Goal: Book appointment/travel/reservation

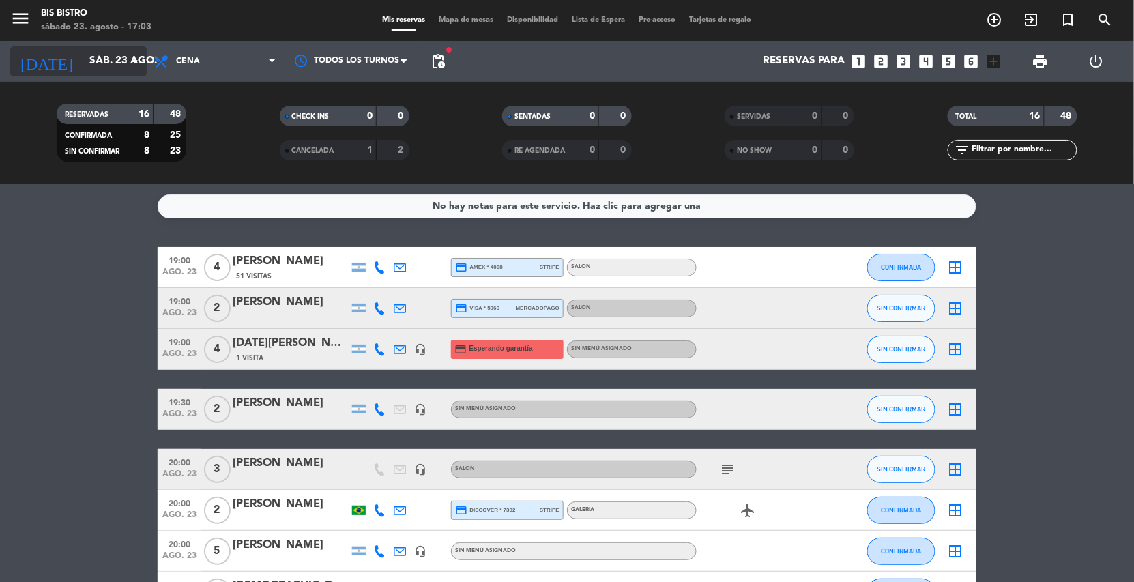
click at [83, 60] on input "sáb. 23 ago." at bounding box center [151, 61] width 136 height 26
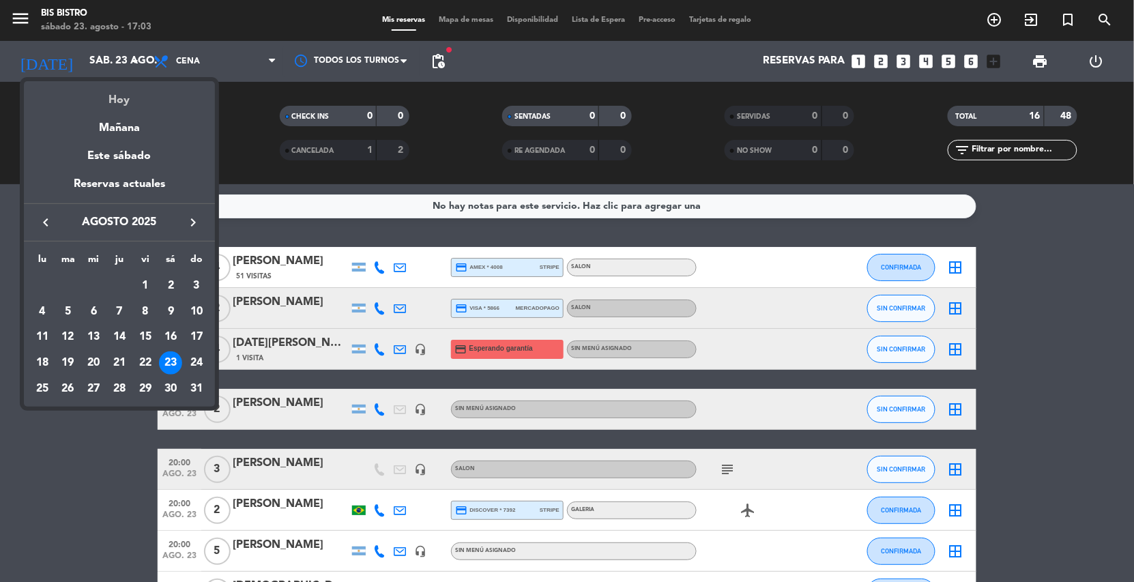
click at [115, 93] on div "Hoy" at bounding box center [119, 95] width 191 height 28
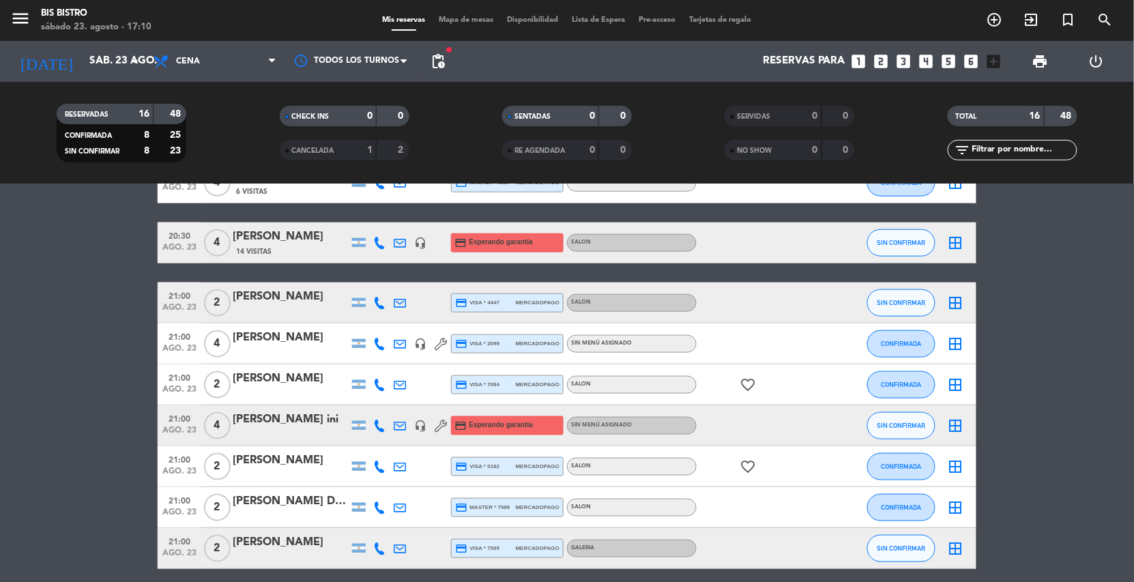
scroll to position [463, 0]
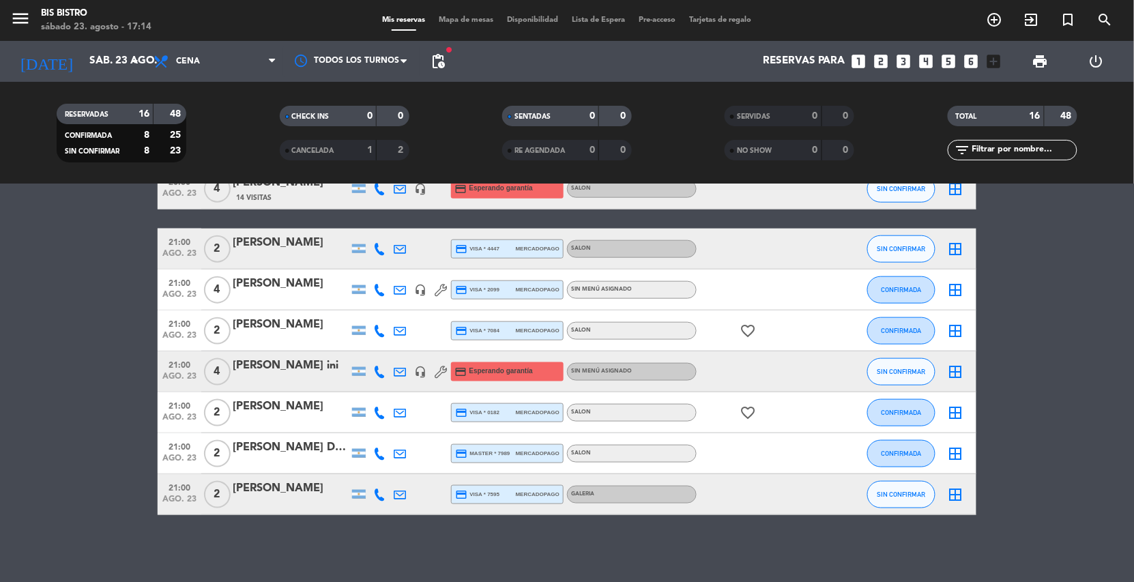
click at [699, 546] on div "No hay notas para este servicio. Haz clic para agregar una 19:00 [DATE] 4 [PERS…" at bounding box center [567, 383] width 1134 height 398
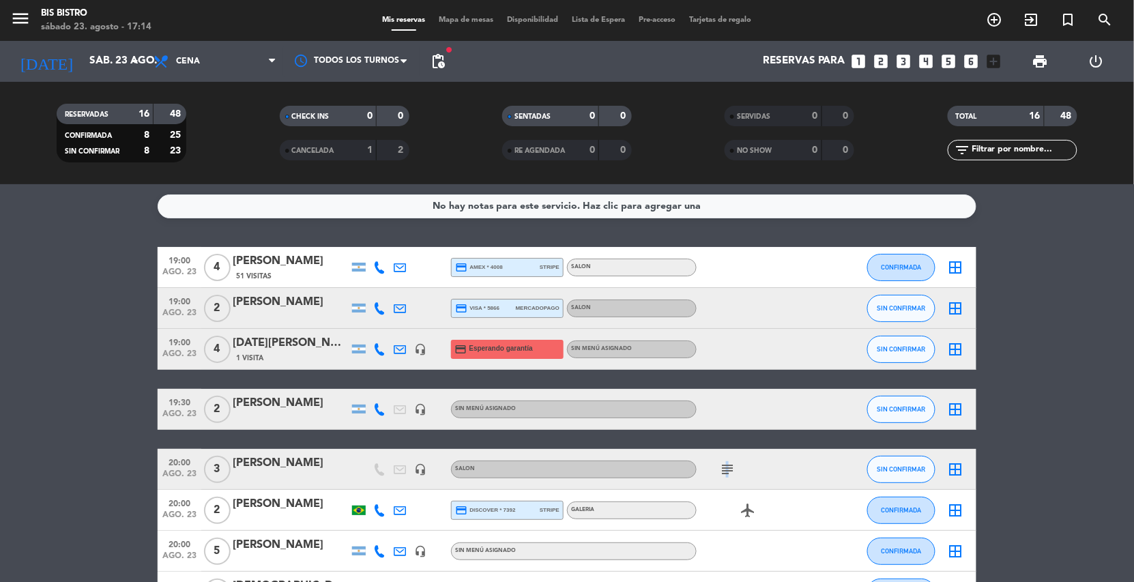
click at [725, 465] on icon "subject" at bounding box center [727, 469] width 16 height 16
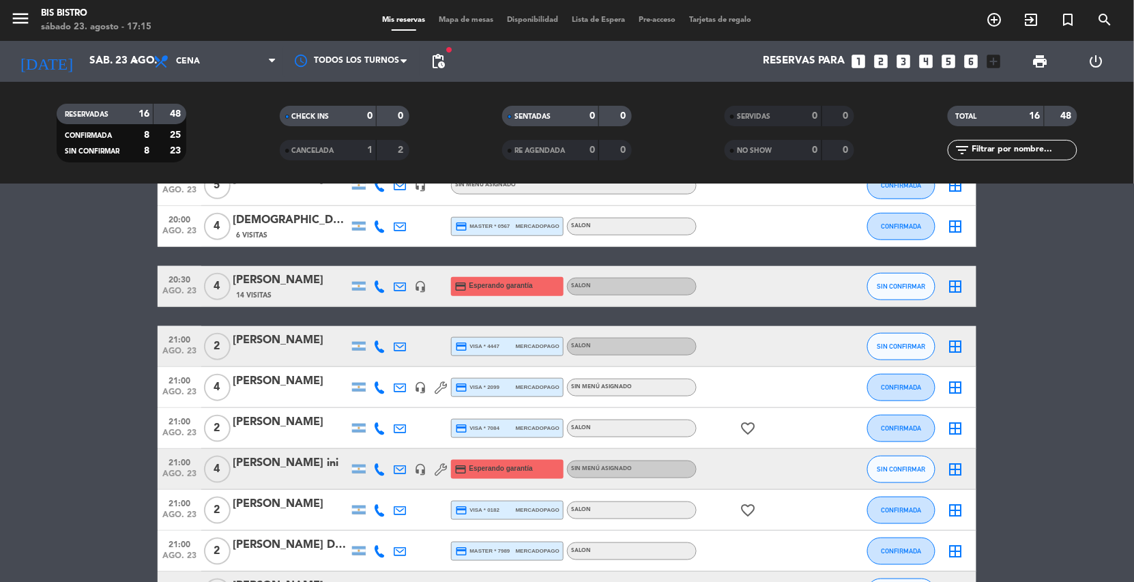
scroll to position [409, 0]
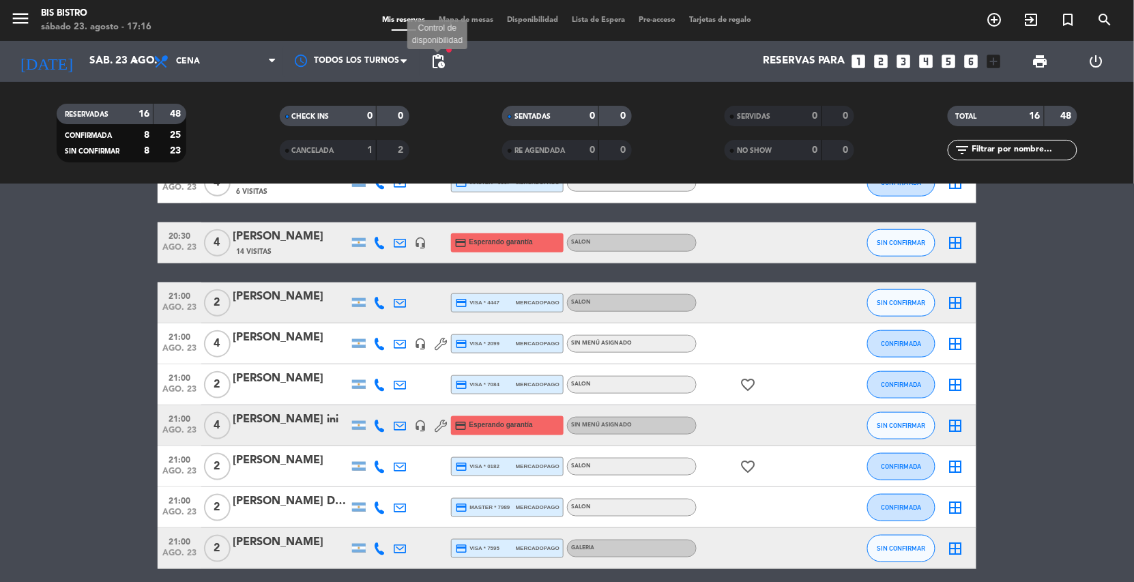
click at [435, 56] on span "pending_actions" at bounding box center [438, 61] width 16 height 16
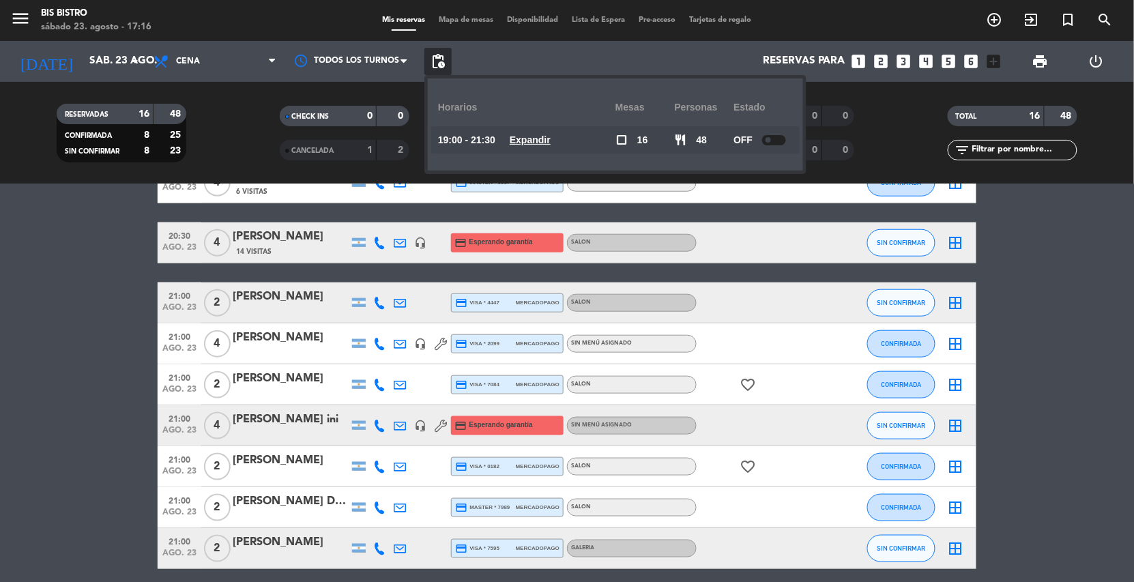
click at [551, 130] on div "19:00 - 21:30 Expandir" at bounding box center [526, 139] width 177 height 27
click at [546, 137] on u "Expandir" at bounding box center [530, 139] width 41 height 11
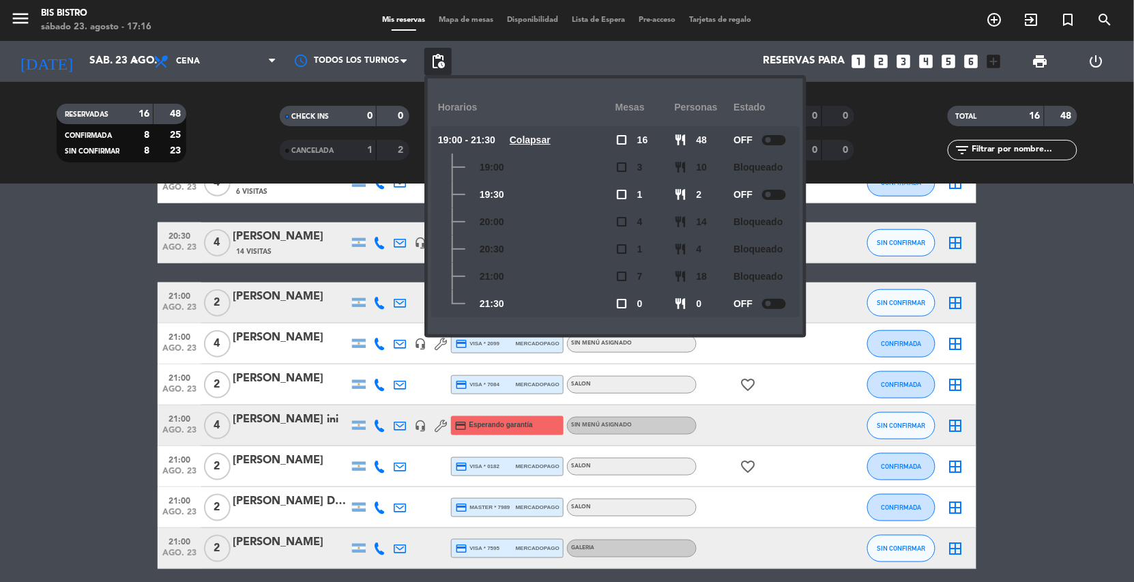
click at [1057, 277] on bookings-row "19:00 [DATE] 4 [PERSON_NAME] 51 Visitas credit_card amex * 4008 stripe SALON CO…" at bounding box center [567, 203] width 1134 height 731
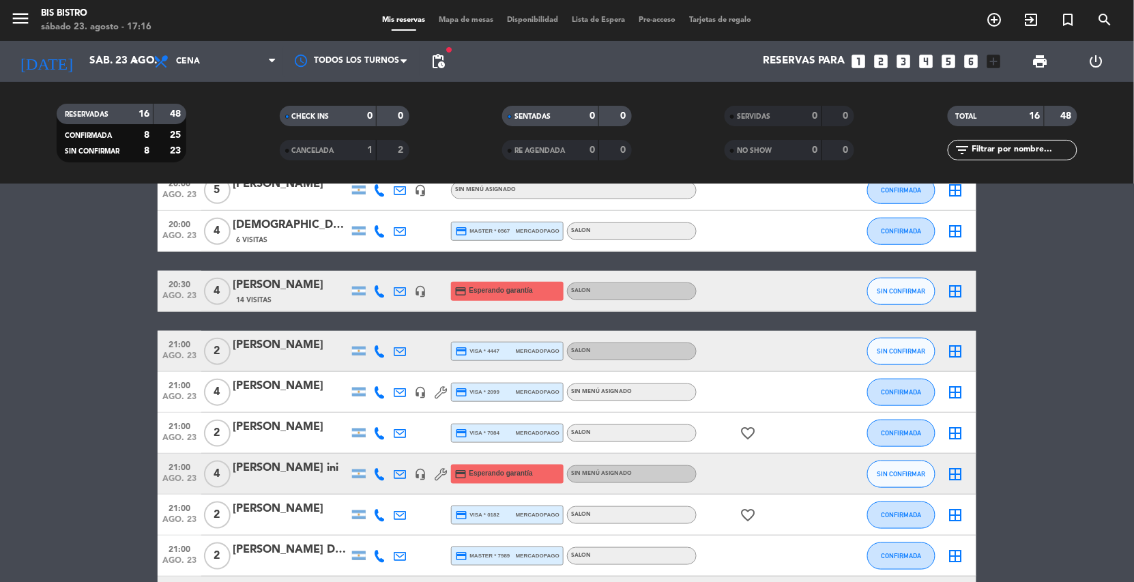
scroll to position [463, 0]
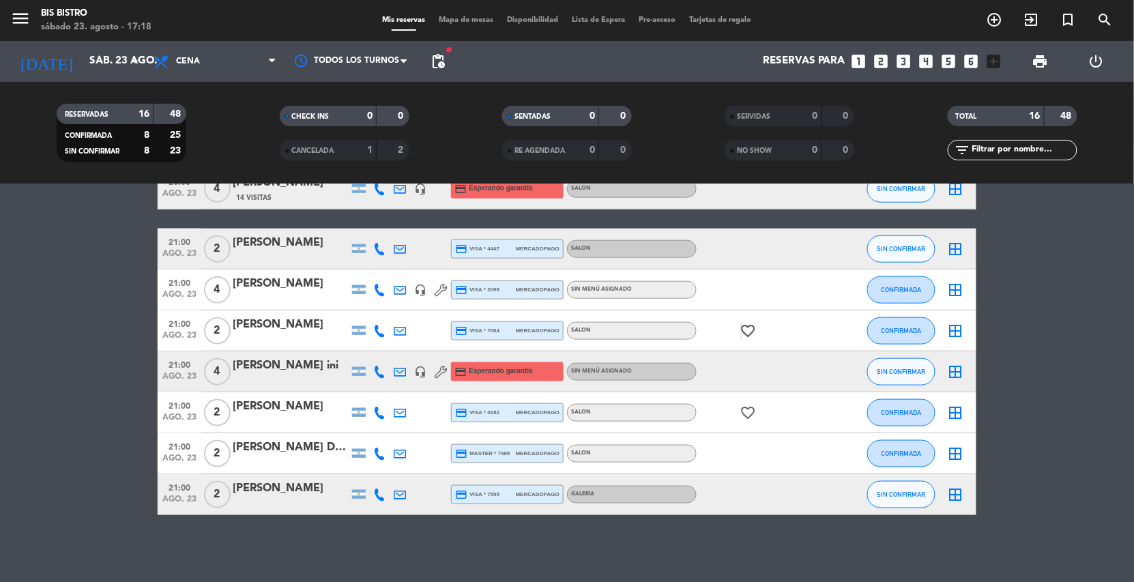
click at [740, 328] on icon "favorite_border" at bounding box center [747, 331] width 16 height 16
click at [1066, 349] on bookings-row "19:00 [DATE] 4 [PERSON_NAME] 51 Visitas credit_card amex * 4008 stripe SALON CO…" at bounding box center [567, 149] width 1134 height 731
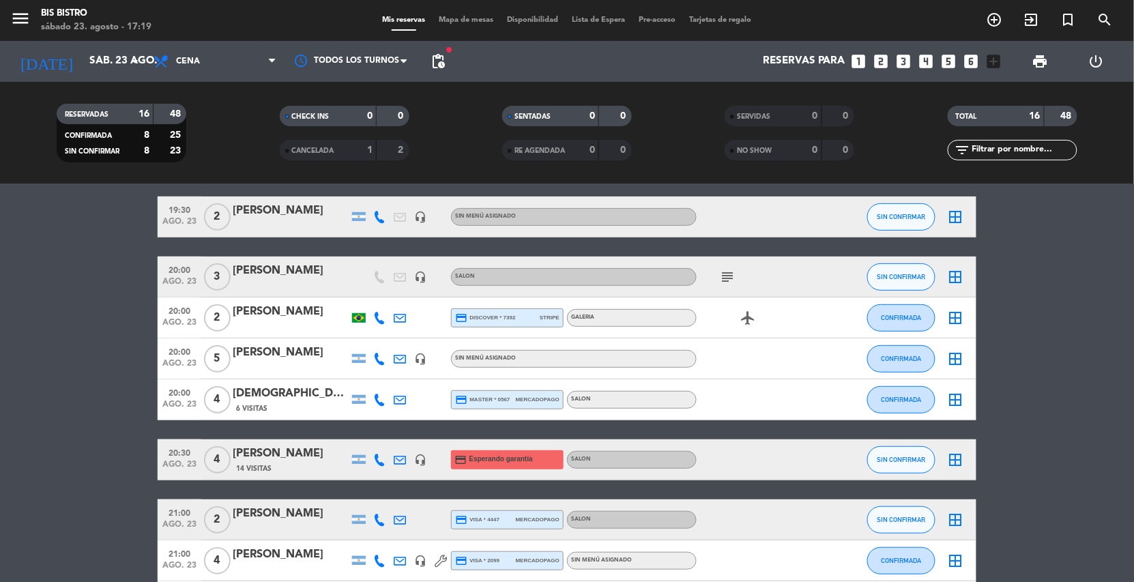
scroll to position [205, 0]
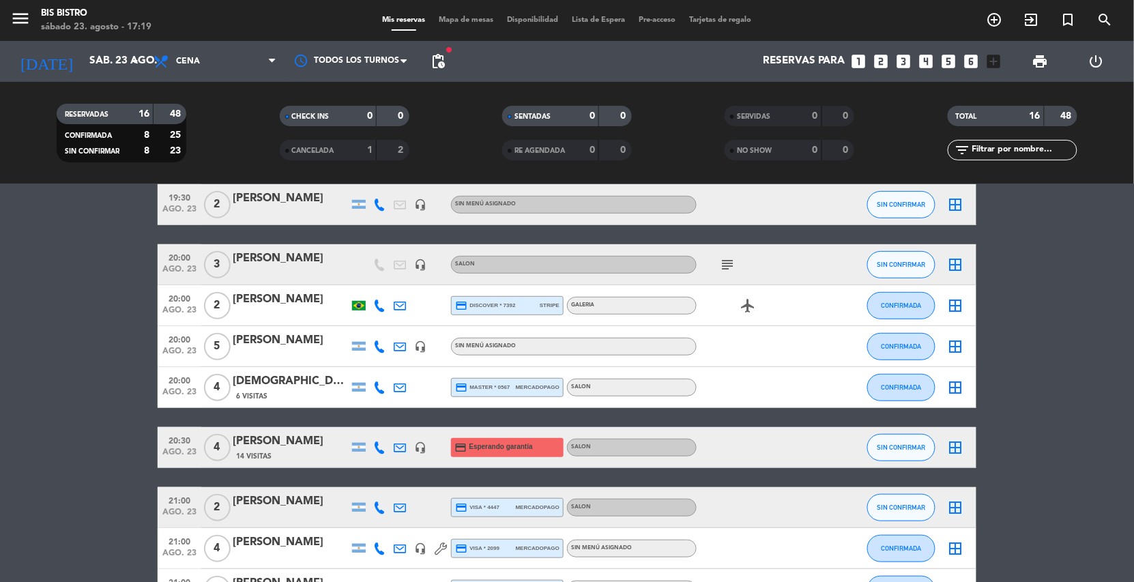
click at [377, 445] on icon at bounding box center [379, 447] width 12 height 12
click at [369, 419] on span "Copiar" at bounding box center [369, 424] width 29 height 14
click at [54, 395] on bookings-row "19:00 [DATE] 4 [PERSON_NAME] 51 Visitas credit_card amex * 4008 stripe SALON CO…" at bounding box center [567, 407] width 1134 height 731
click at [373, 443] on icon at bounding box center [379, 447] width 12 height 12
click at [376, 422] on span "Copiar" at bounding box center [369, 424] width 29 height 14
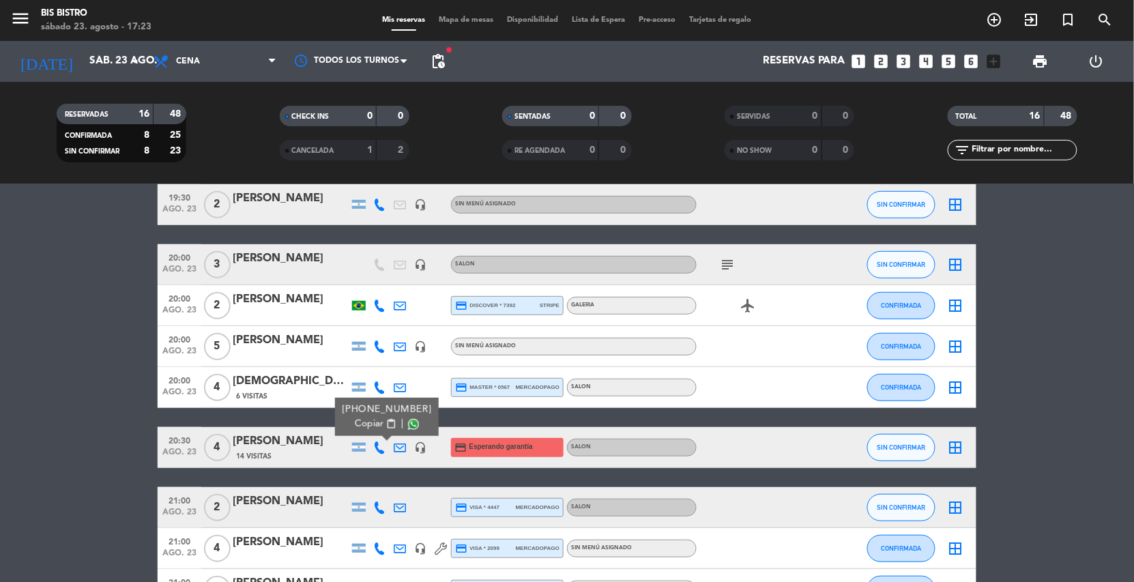
click at [119, 428] on bookings-row "19:00 [DATE] 4 [PERSON_NAME] 51 Visitas credit_card amex * 4008 stripe SALON CO…" at bounding box center [567, 407] width 1134 height 731
click at [85, 398] on bookings-row "19:00 [DATE] 4 [PERSON_NAME] 51 Visitas credit_card amex * 4008 stripe SALON CO…" at bounding box center [567, 407] width 1134 height 731
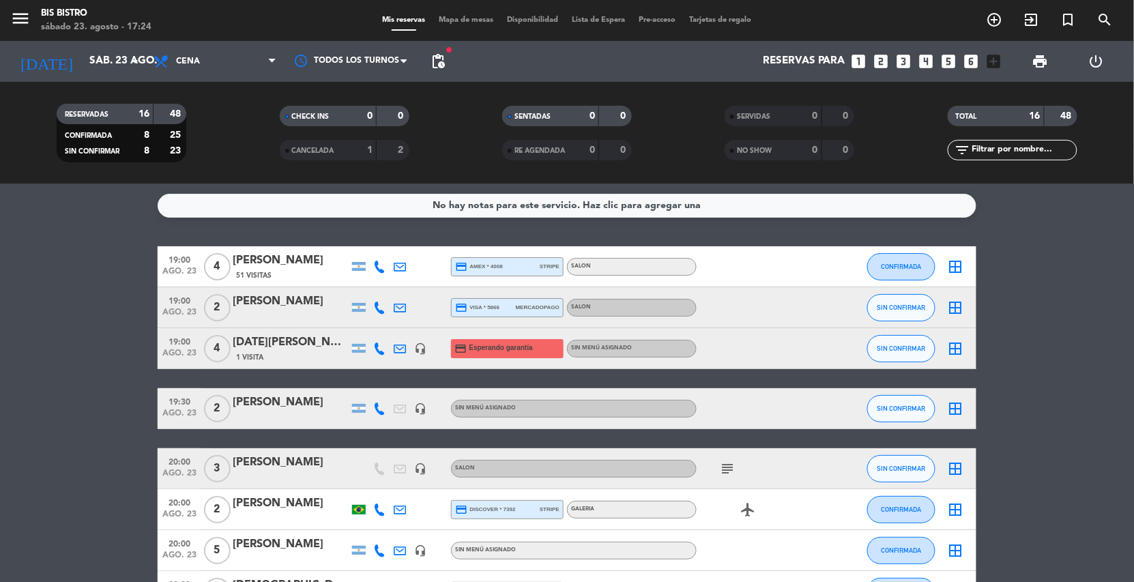
scroll to position [0, 0]
click at [382, 347] on icon at bounding box center [379, 349] width 12 height 12
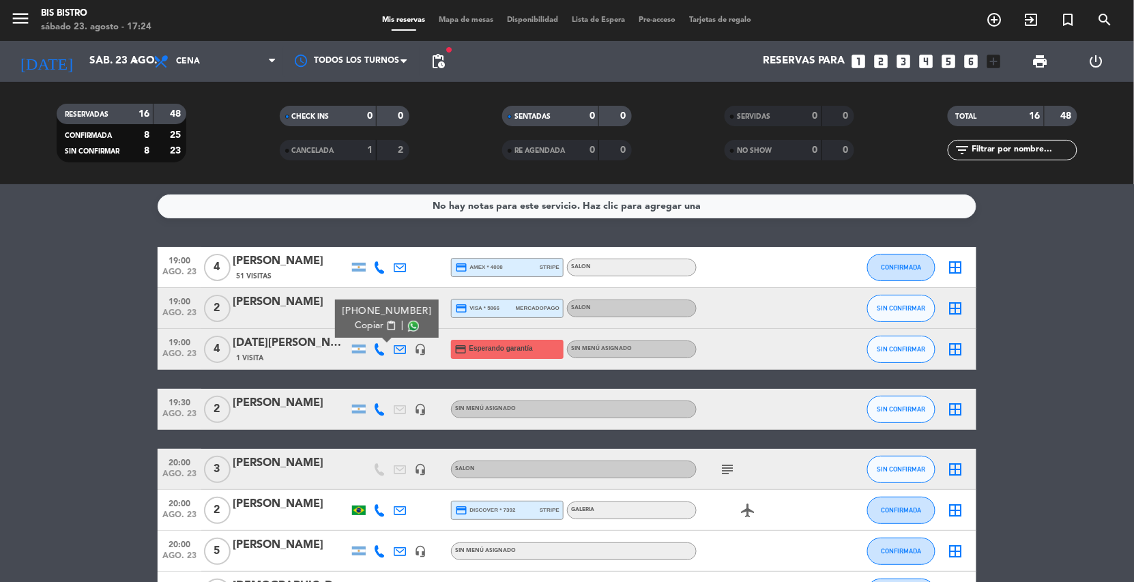
click at [368, 322] on span "Copiar" at bounding box center [369, 326] width 29 height 14
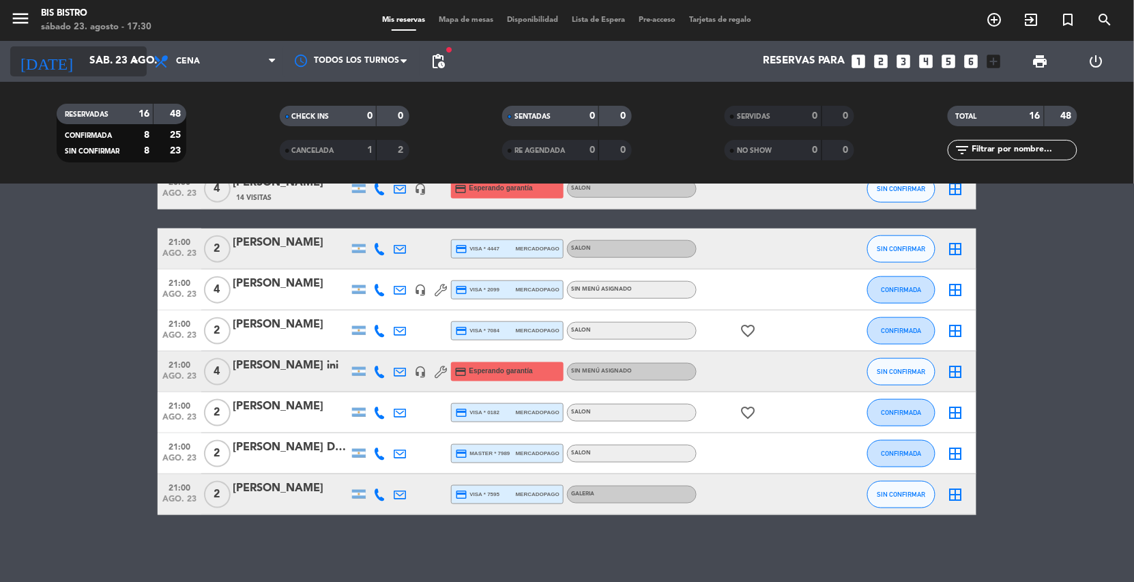
click at [83, 55] on input "sáb. 23 ago." at bounding box center [151, 61] width 136 height 26
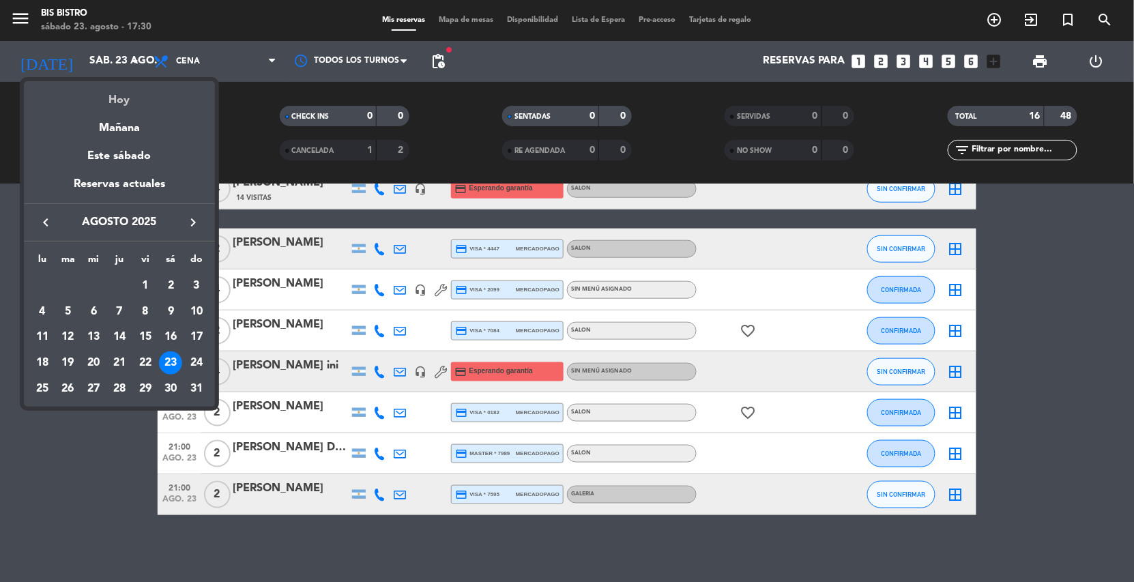
click at [108, 97] on div "Hoy" at bounding box center [119, 95] width 191 height 28
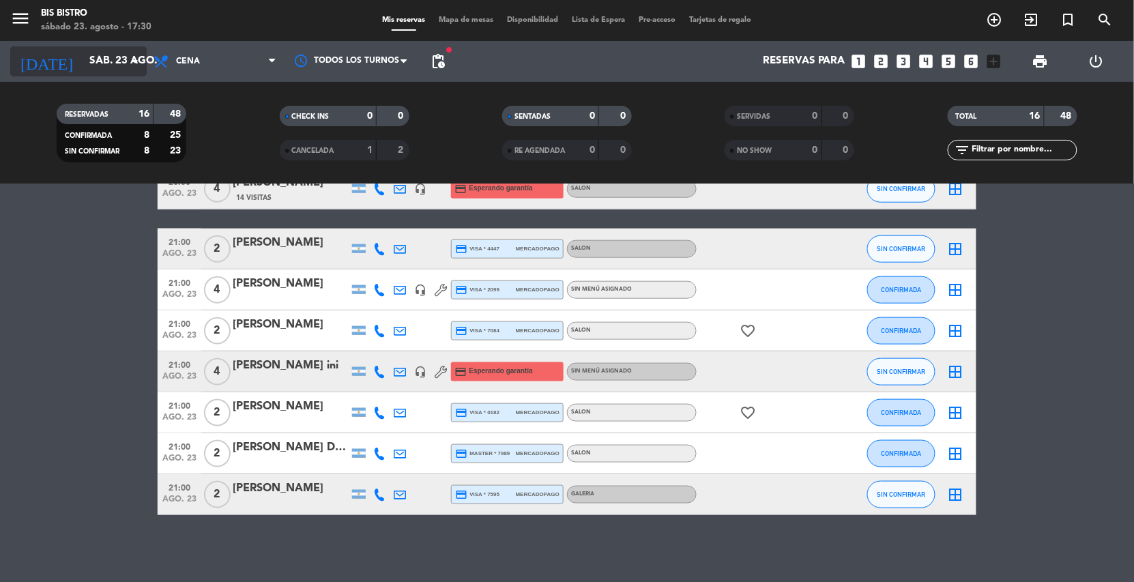
click at [91, 47] on div "[DATE] [DATE] arrow_drop_down" at bounding box center [78, 61] width 136 height 30
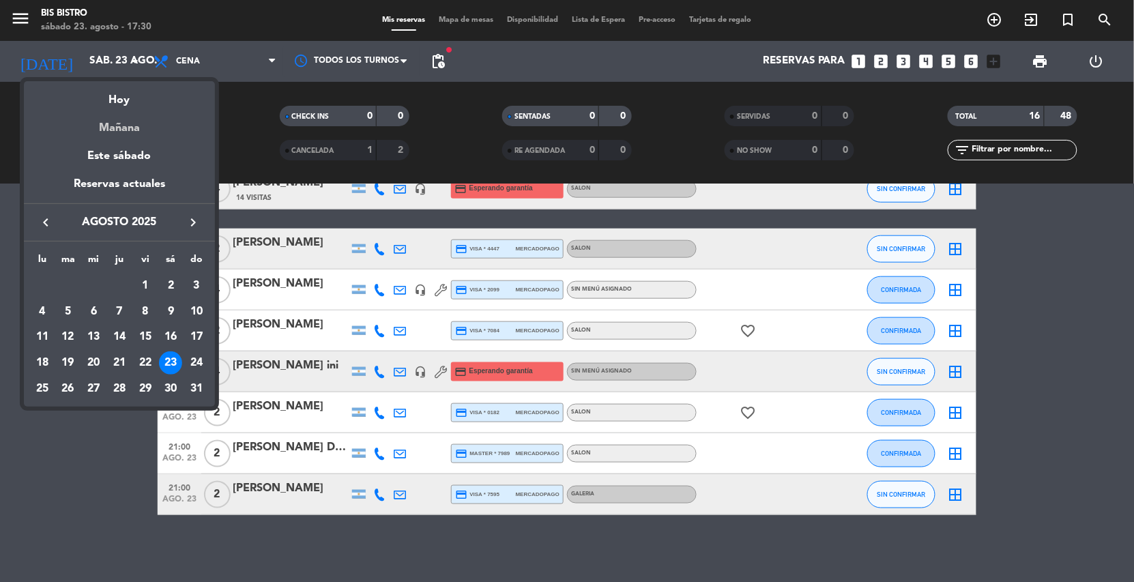
click at [130, 117] on div "Mañana" at bounding box center [119, 123] width 191 height 28
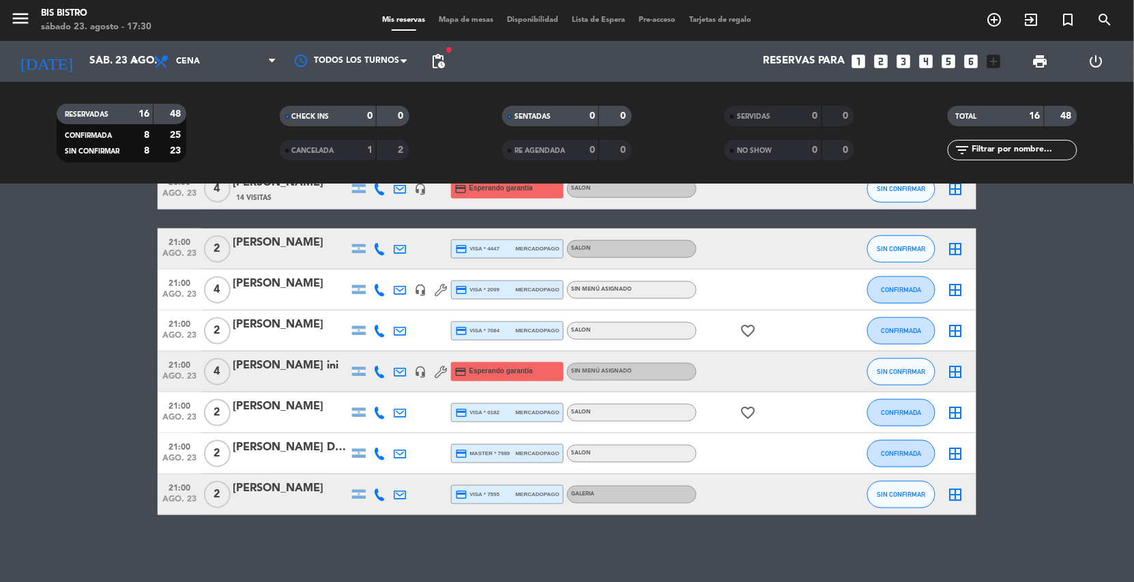
type input "dom. 24 ago."
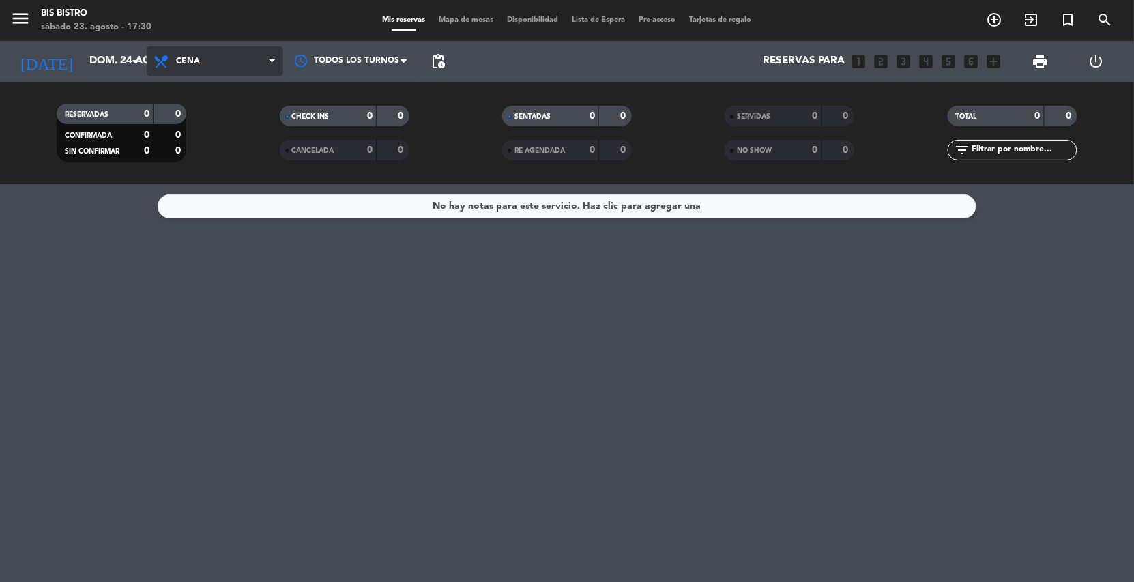
click at [215, 53] on span "Cena" at bounding box center [215, 61] width 136 height 30
click at [215, 113] on div "menu Bis Bistro sábado 23. agosto - 17:30 Mis reservas Mapa de mesas Disponibil…" at bounding box center [567, 92] width 1134 height 184
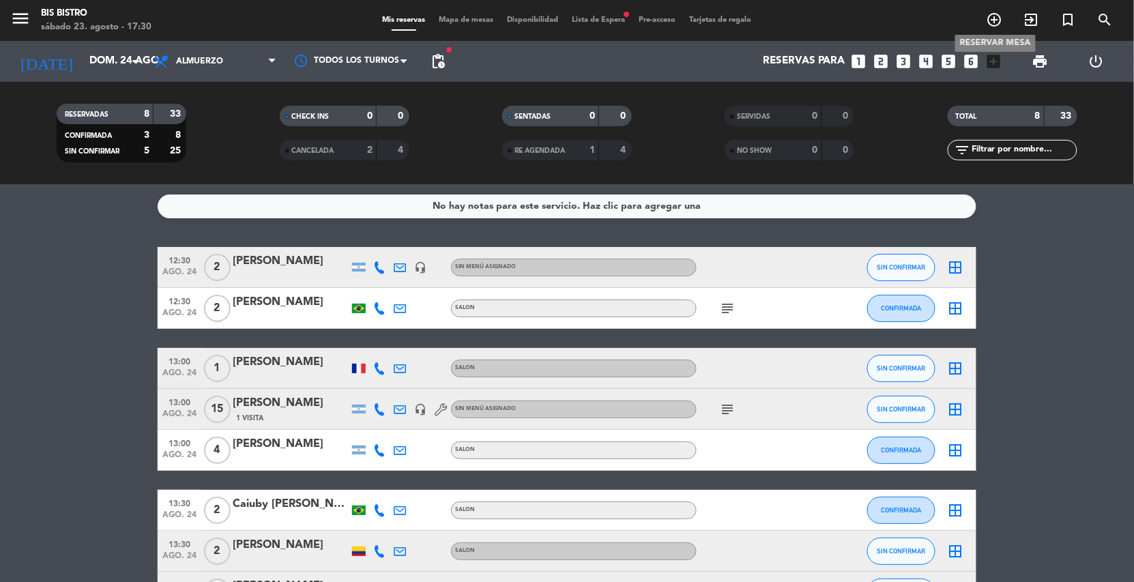
click at [993, 23] on icon "add_circle_outline" at bounding box center [994, 20] width 16 height 16
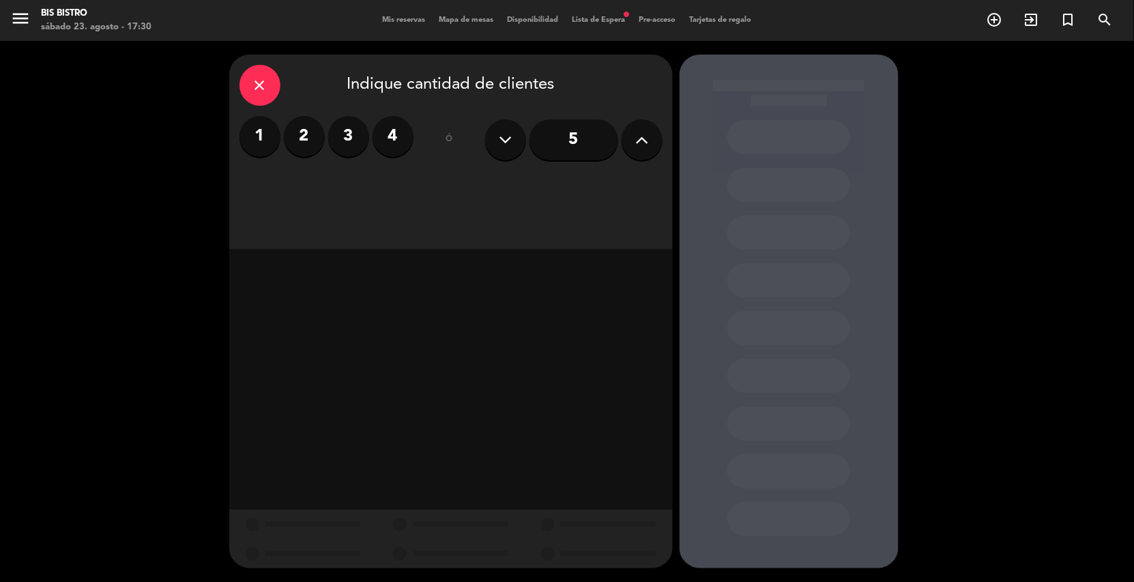
click at [647, 141] on icon at bounding box center [641, 140] width 13 height 20
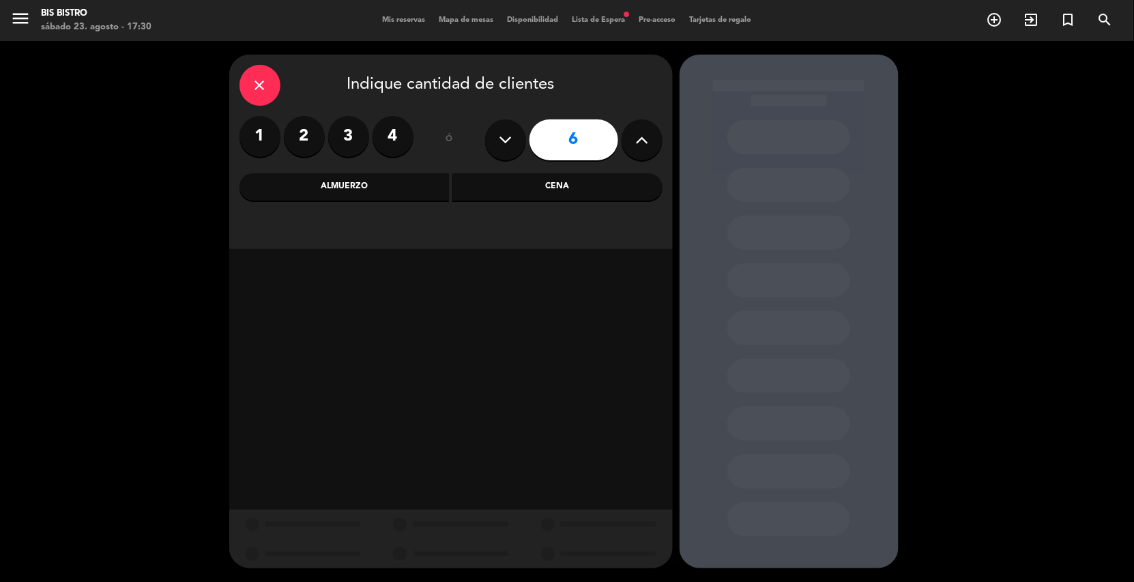
click at [645, 139] on icon at bounding box center [641, 140] width 13 height 20
click at [632, 139] on button at bounding box center [641, 139] width 41 height 41
type input "8"
click at [420, 192] on div "Almuerzo" at bounding box center [344, 186] width 210 height 27
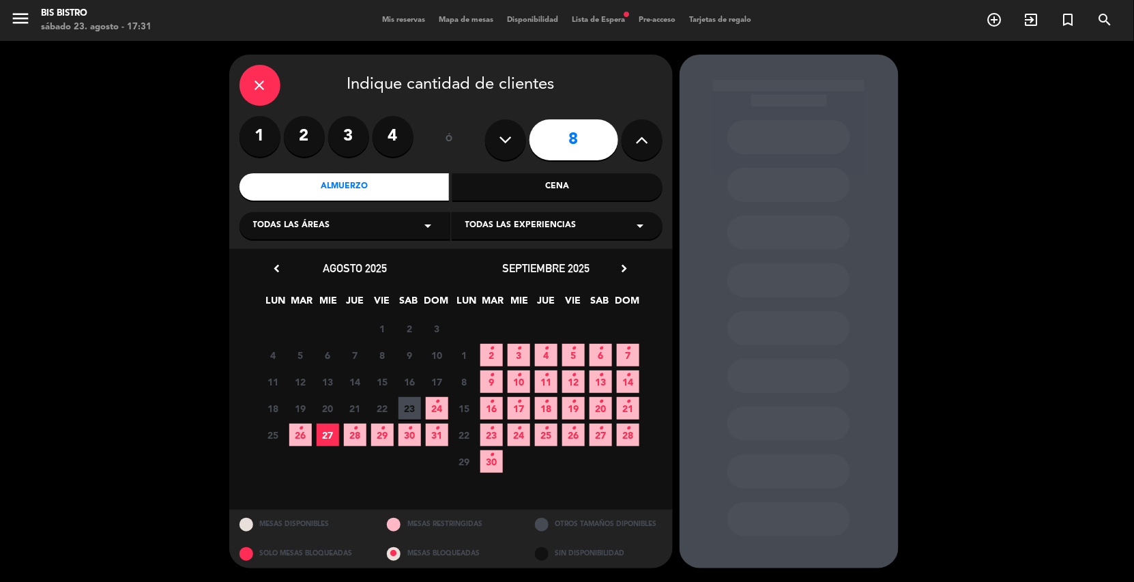
click at [437, 405] on icon "•" at bounding box center [437, 402] width 5 height 22
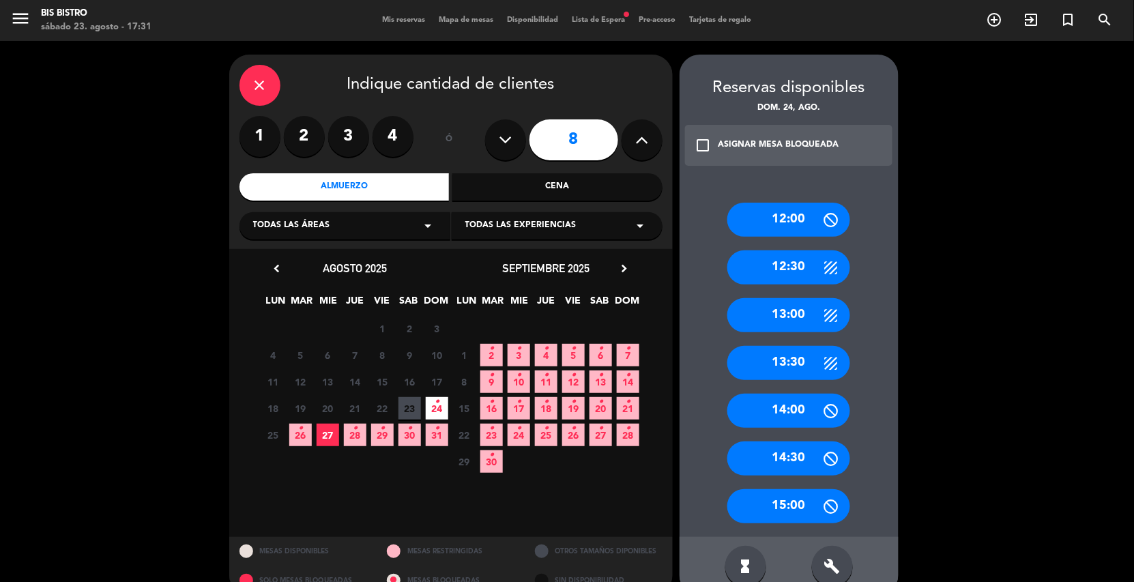
drag, startPoint x: 832, startPoint y: 554, endPoint x: 802, endPoint y: 490, distance: 70.8
click at [832, 555] on div "build" at bounding box center [832, 566] width 41 height 41
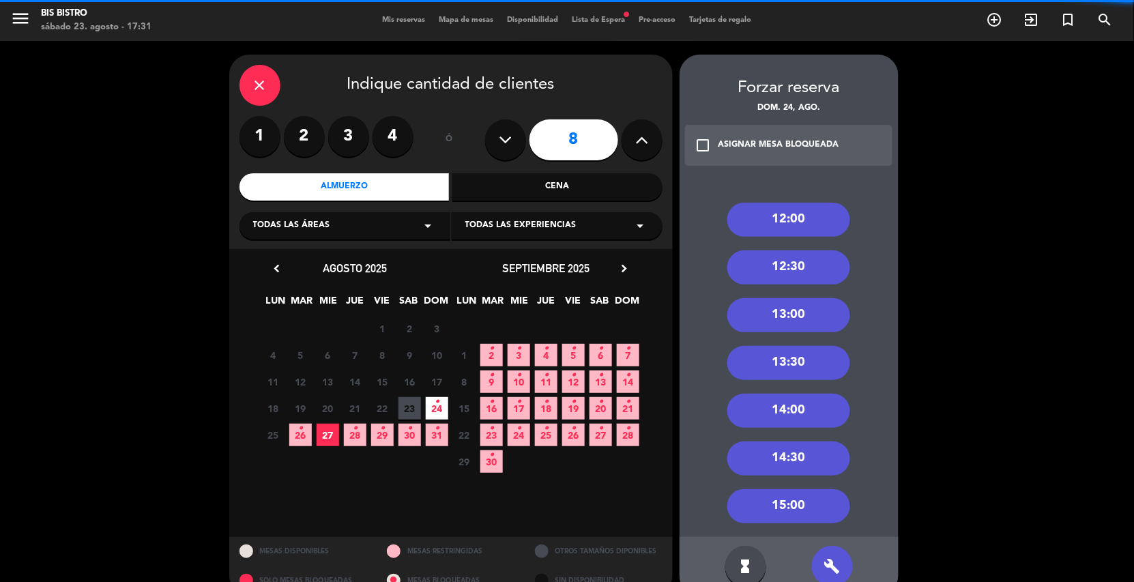
click at [797, 314] on div "13:00" at bounding box center [788, 315] width 123 height 34
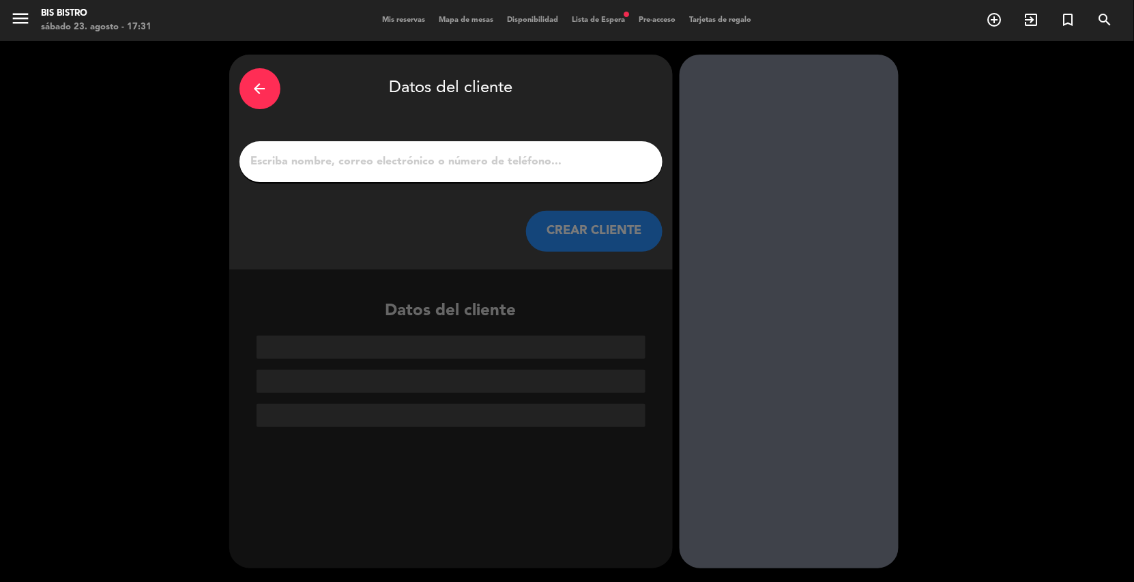
click at [492, 152] on input "1" at bounding box center [451, 161] width 402 height 19
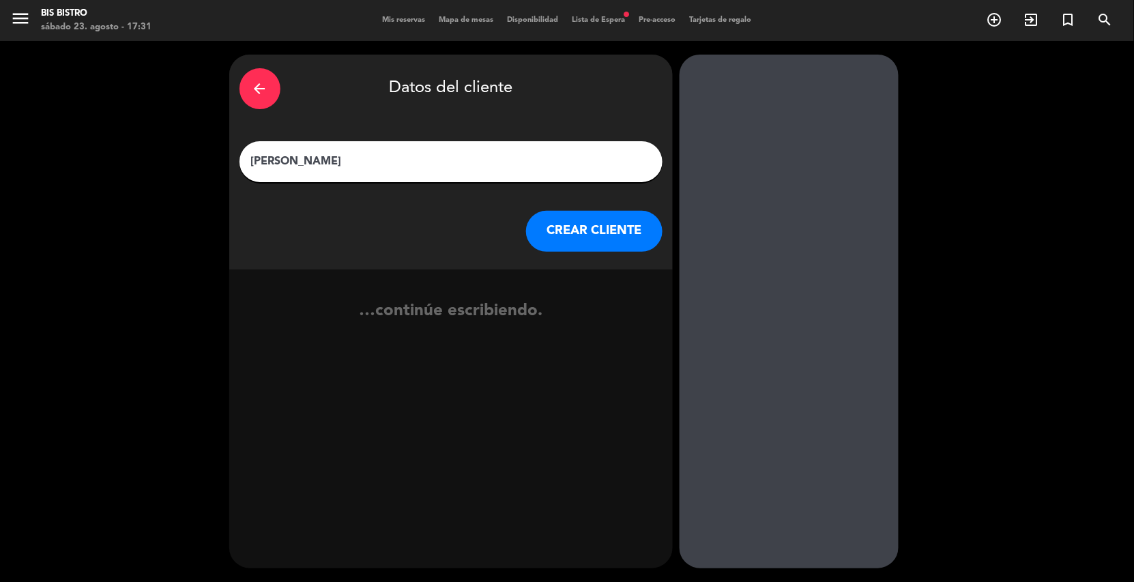
type input "[PERSON_NAME]"
click at [614, 232] on button "CREAR CLIENTE" at bounding box center [594, 231] width 136 height 41
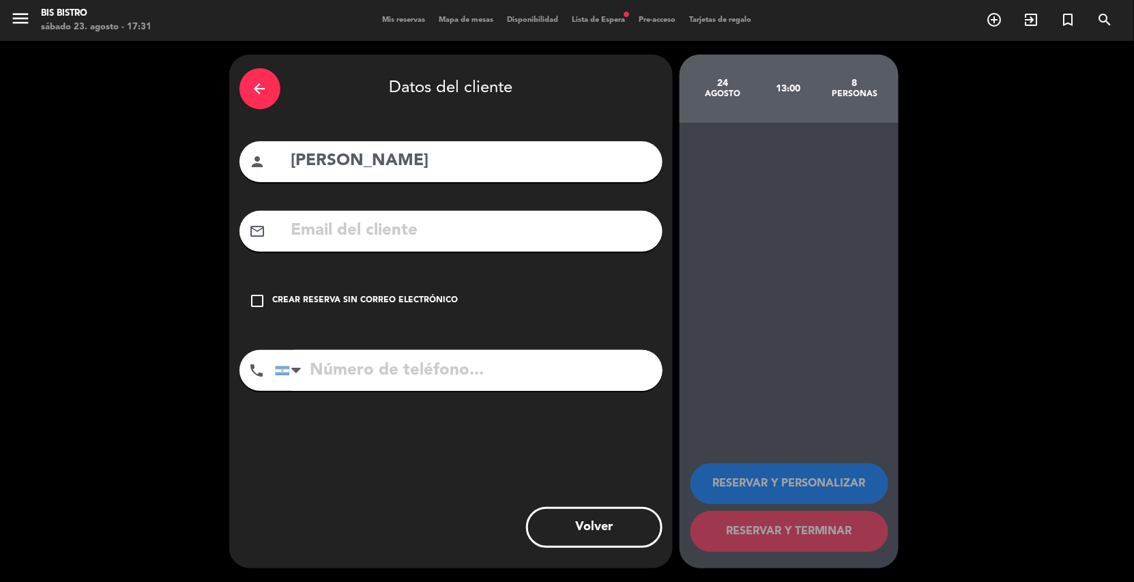
click at [484, 240] on input "text" at bounding box center [471, 231] width 362 height 28
click at [415, 305] on div "Crear reserva sin correo electrónico" at bounding box center [366, 301] width 186 height 14
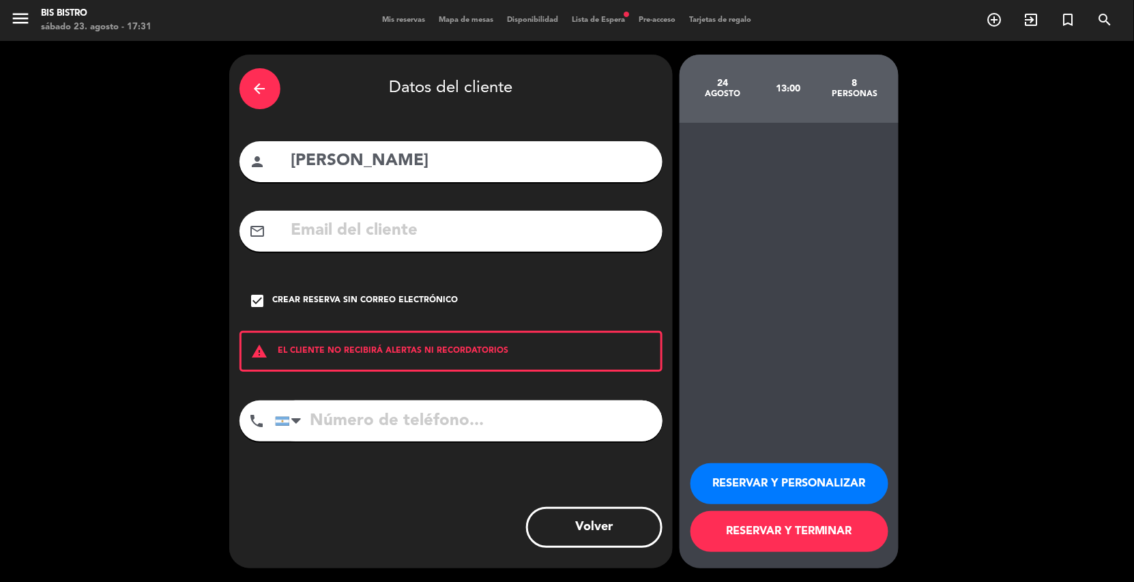
click at [787, 533] on button "RESERVAR Y TERMINAR" at bounding box center [789, 531] width 198 height 41
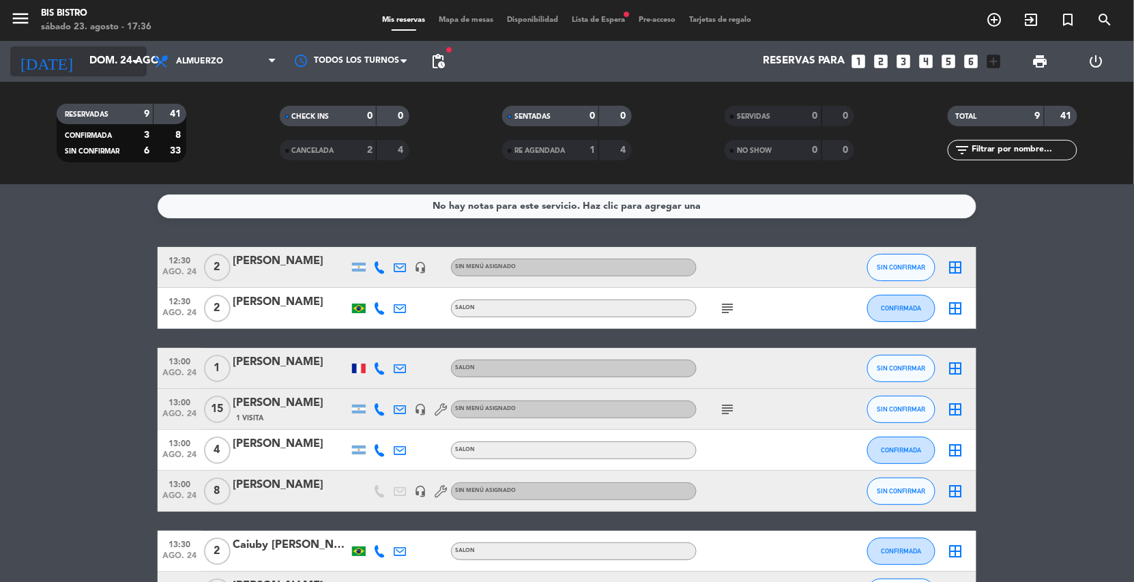
click at [121, 50] on input "dom. 24 ago." at bounding box center [151, 61] width 136 height 26
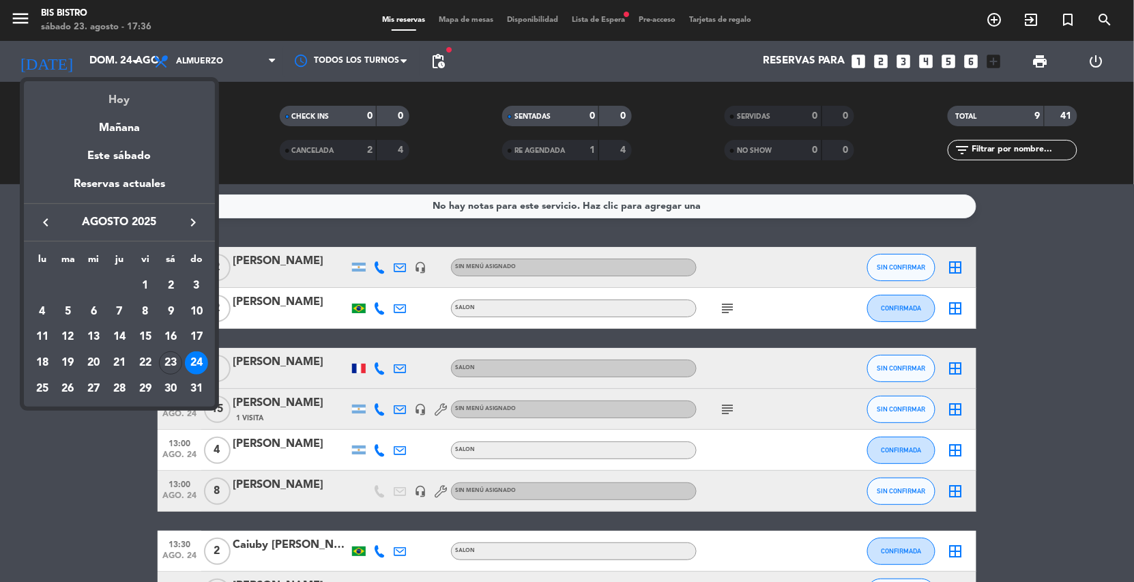
click at [127, 91] on div "Hoy" at bounding box center [119, 95] width 191 height 28
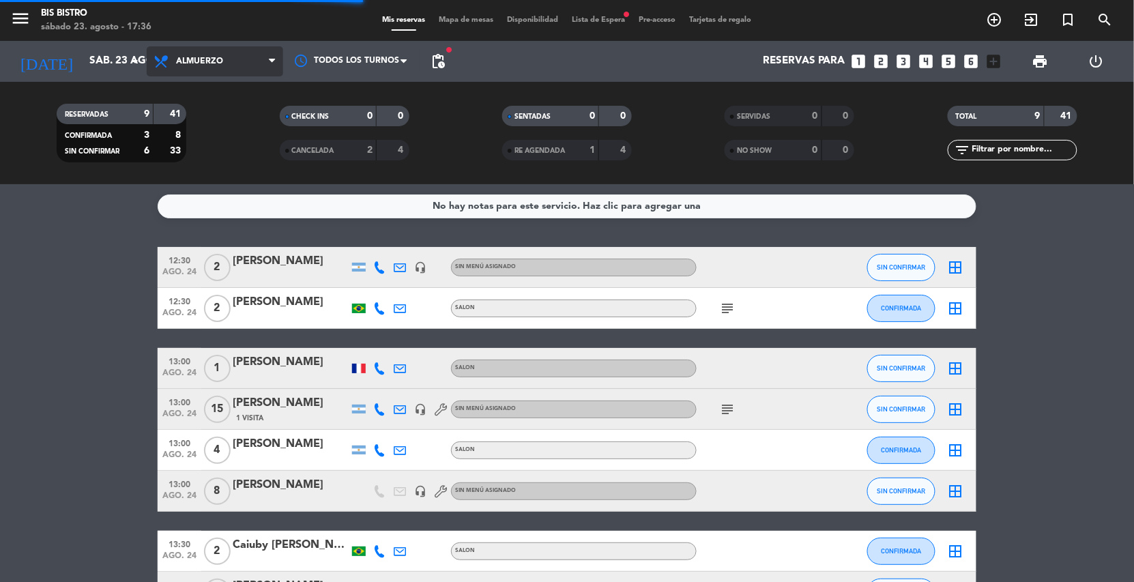
click at [216, 60] on span "Almuerzo" at bounding box center [199, 62] width 47 height 10
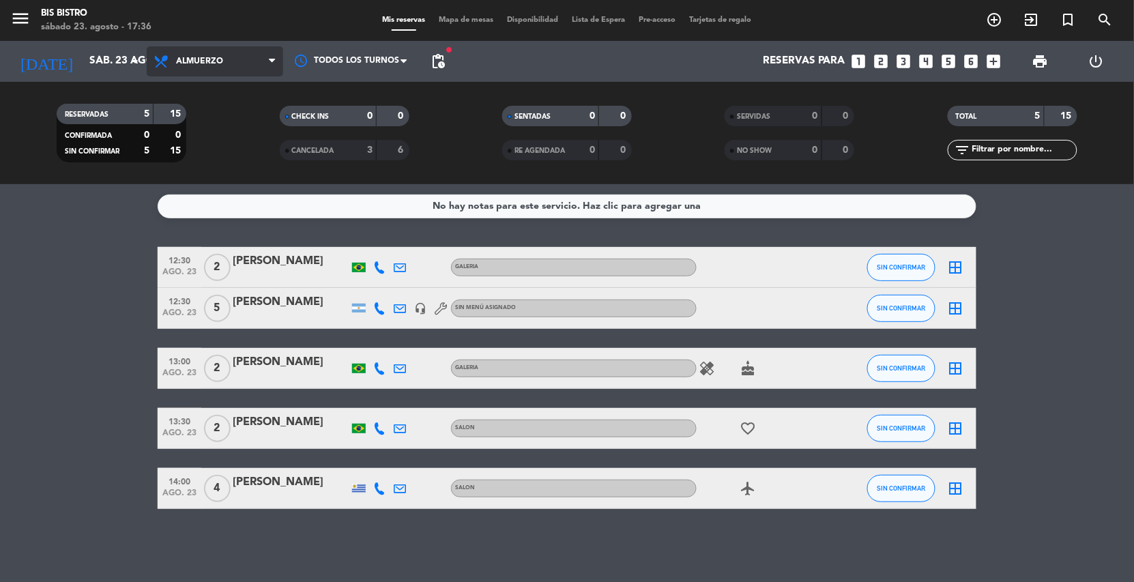
click at [231, 52] on span "Almuerzo" at bounding box center [215, 61] width 136 height 30
click at [194, 148] on div "menu Bis Bistro sábado 23. agosto - 17:36 Mis reservas Mapa de mesas Disponibil…" at bounding box center [567, 92] width 1134 height 184
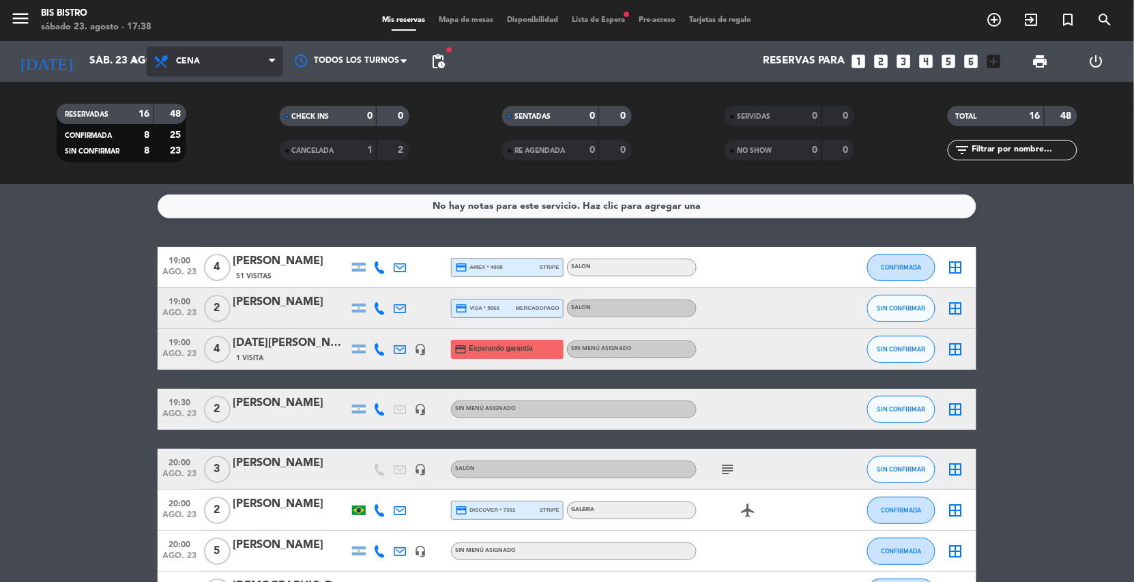
click at [211, 54] on span "Cena" at bounding box center [215, 61] width 136 height 30
click at [218, 121] on div "menu Bis Bistro sábado 23. agosto - 17:38 Mis reservas Mapa de mesas Disponibil…" at bounding box center [567, 92] width 1134 height 184
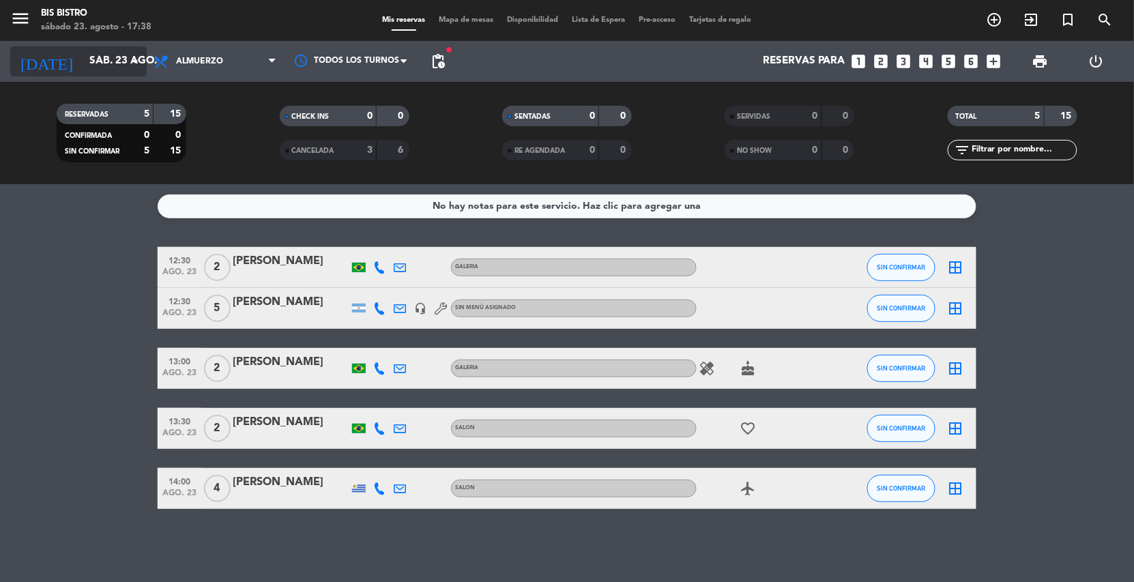
click at [103, 63] on input "sáb. 23 ago." at bounding box center [151, 61] width 136 height 26
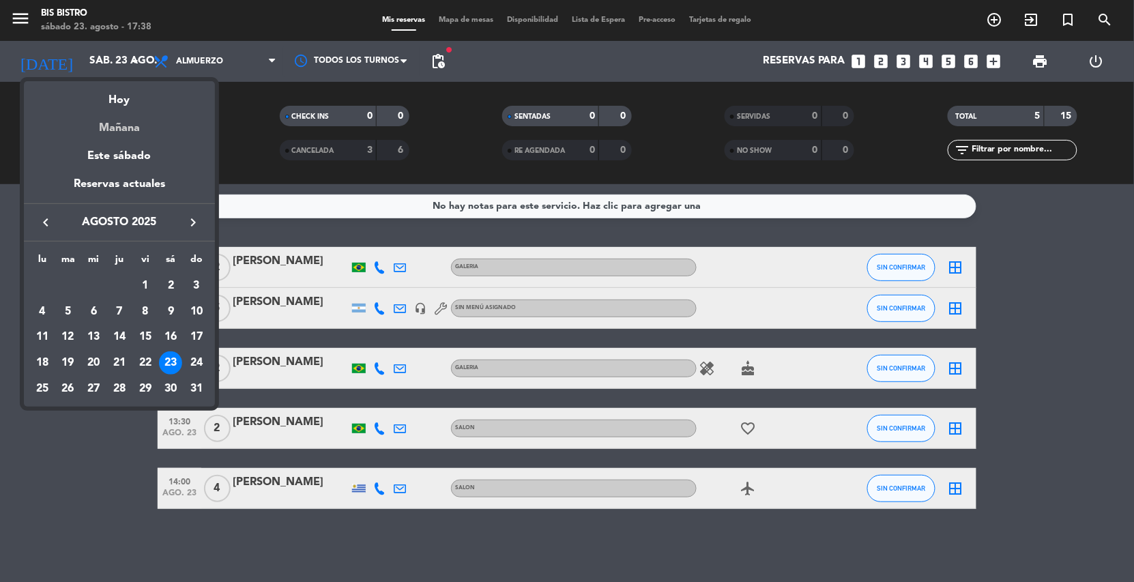
click at [103, 130] on div "Mañana" at bounding box center [119, 123] width 191 height 28
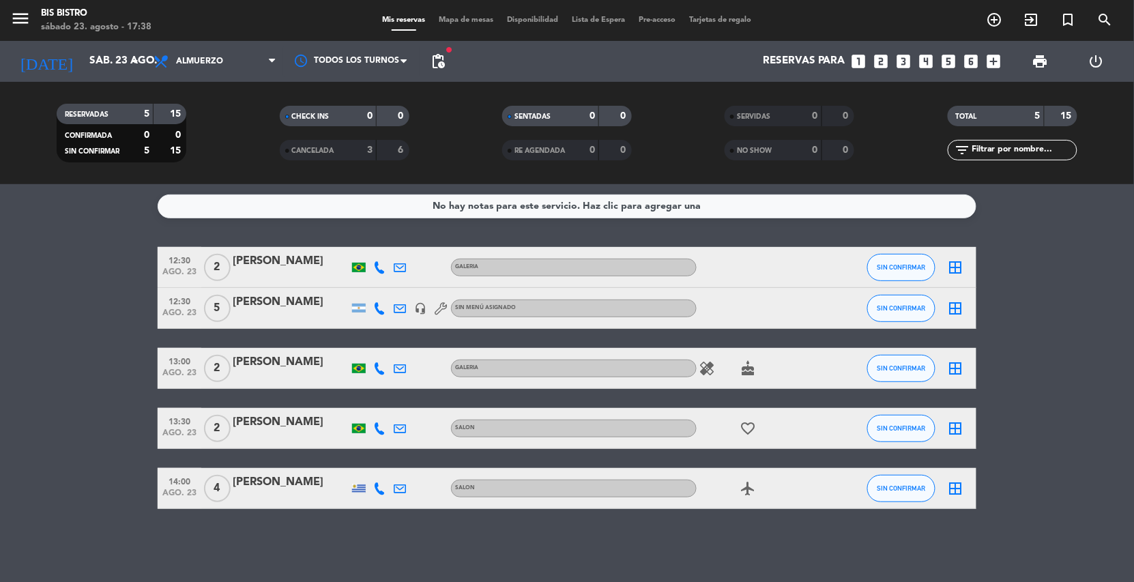
type input "dom. 24 ago."
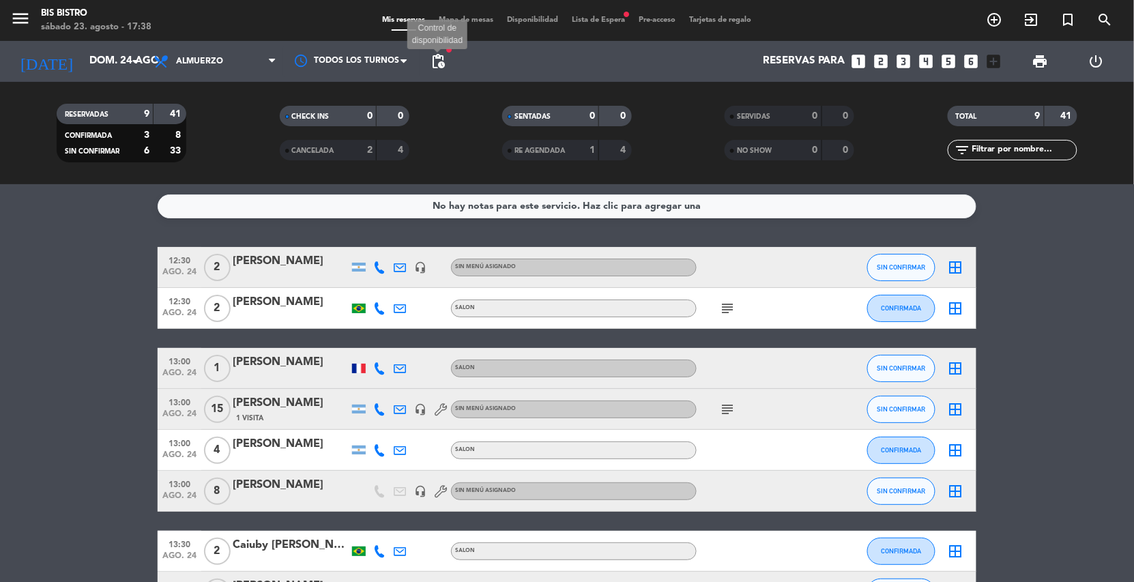
click at [444, 61] on span "pending_actions" at bounding box center [438, 61] width 16 height 16
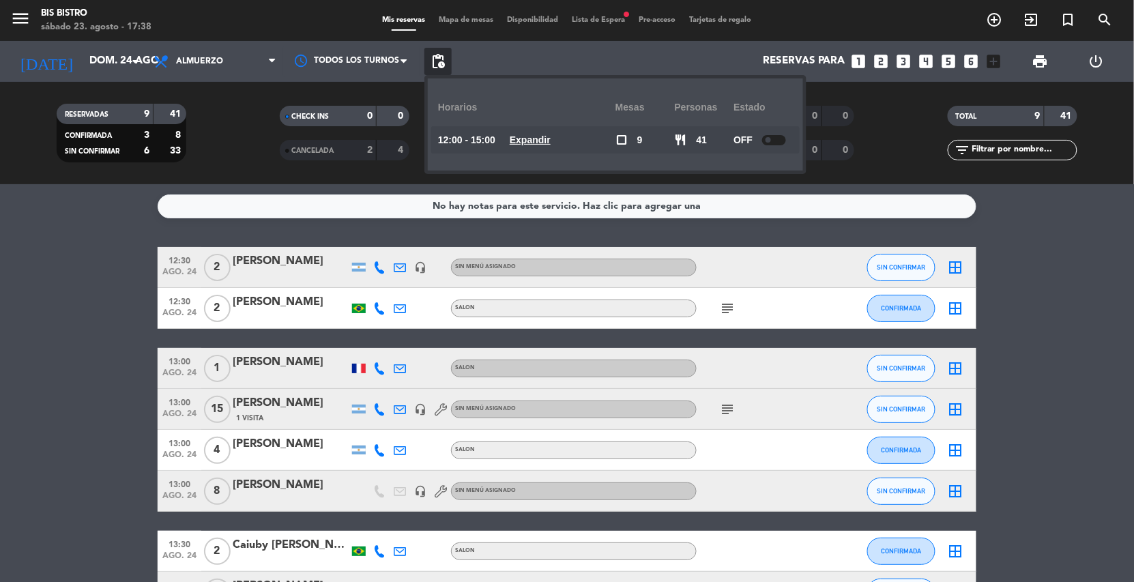
click at [525, 134] on u "Expandir" at bounding box center [530, 139] width 41 height 11
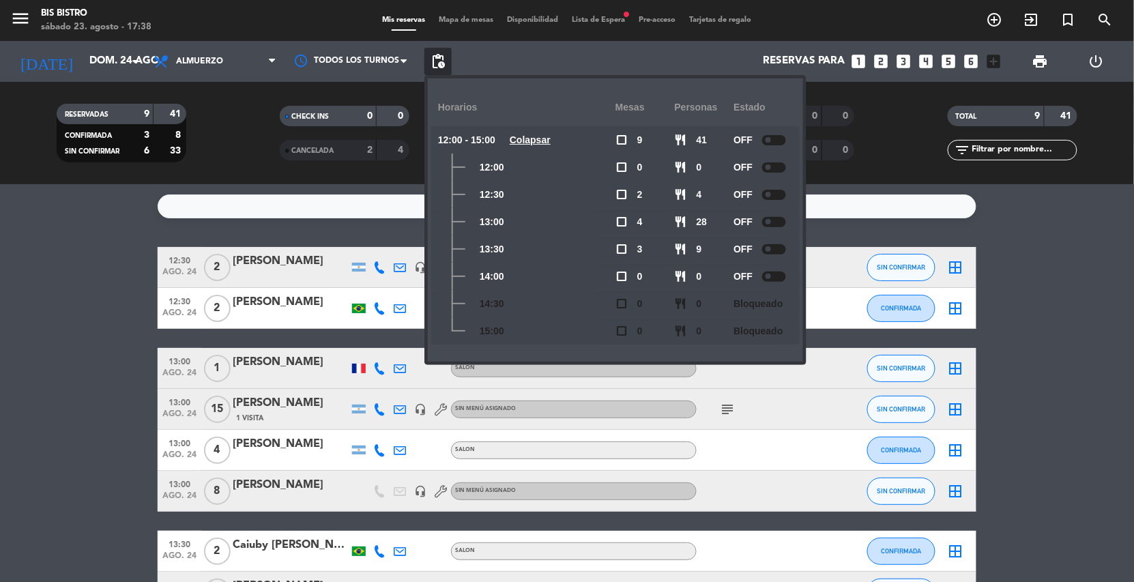
click at [540, 139] on u "Colapsar" at bounding box center [530, 139] width 41 height 11
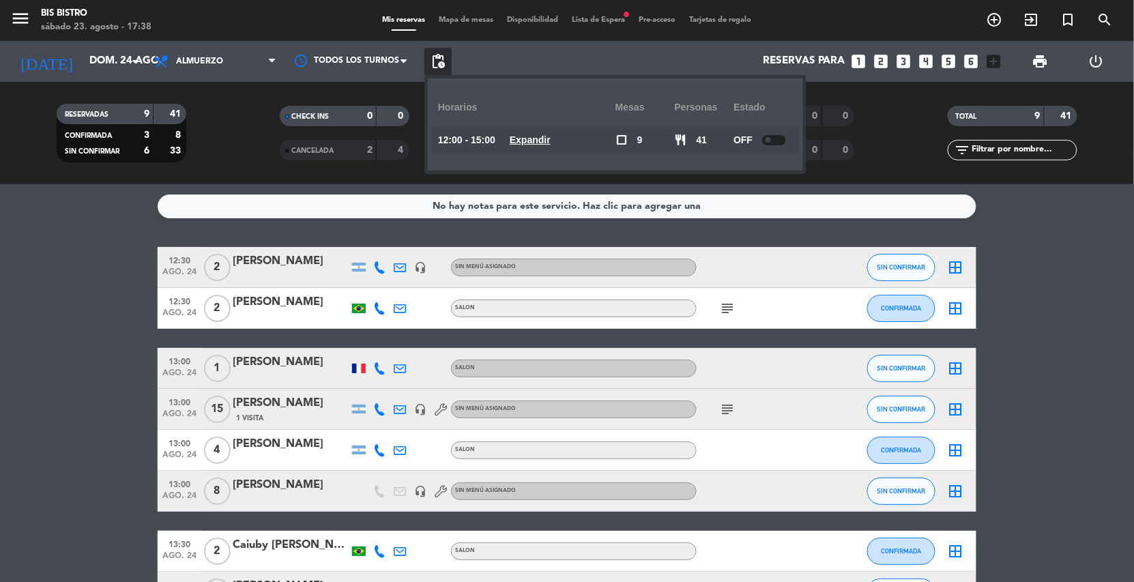
click at [493, 48] on div "Reservas para looks_one looks_two looks_3 looks_4 looks_5 looks_6 add_box" at bounding box center [730, 61] width 556 height 41
